Goal: Navigation & Orientation: Find specific page/section

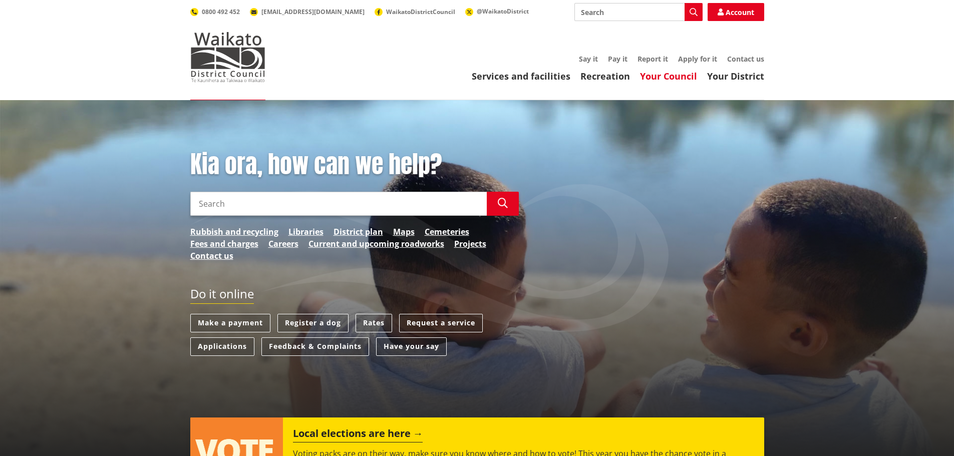
click at [667, 78] on link "Your Council" at bounding box center [668, 76] width 57 height 12
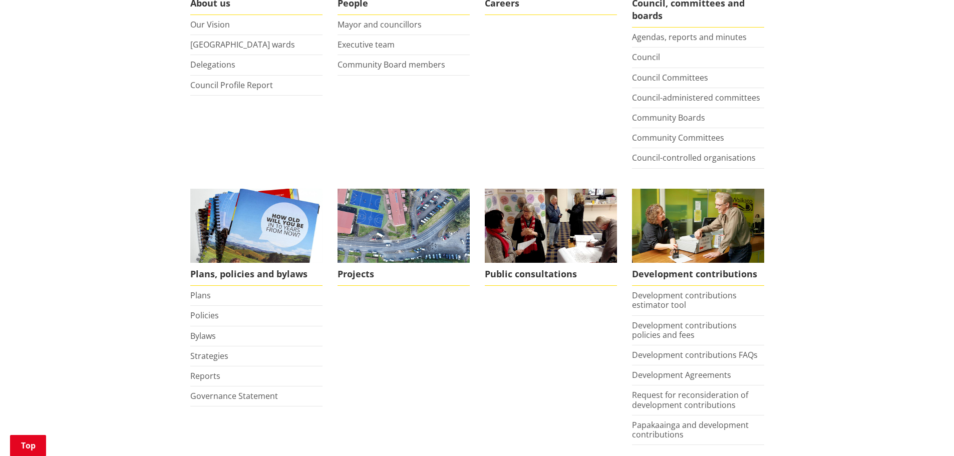
scroll to position [300, 0]
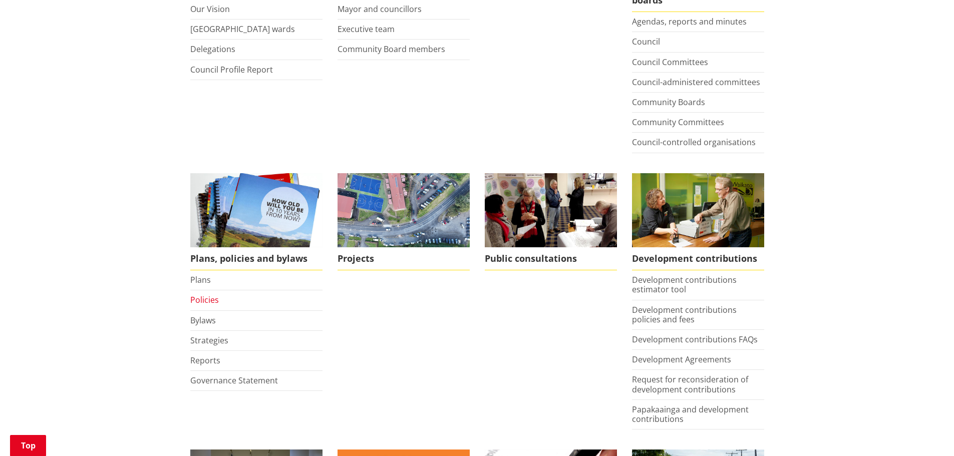
click at [206, 297] on link "Policies" at bounding box center [204, 299] width 29 height 11
